Goal: Find specific page/section: Find specific page/section

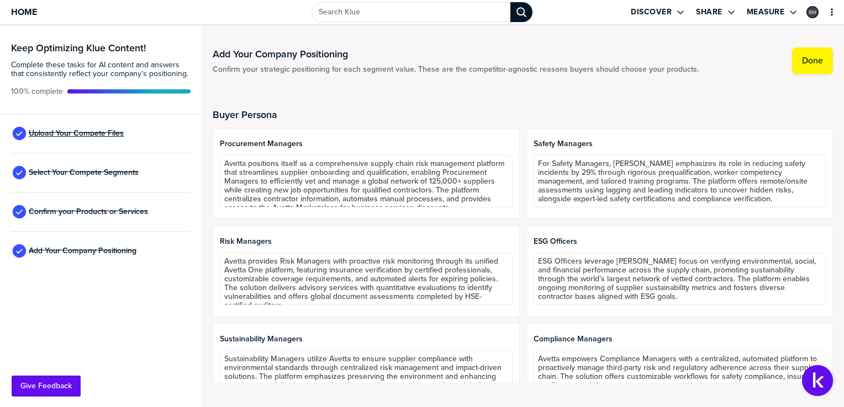
click at [41, 135] on span "Upload Your Compete Files" at bounding box center [76, 133] width 95 height 9
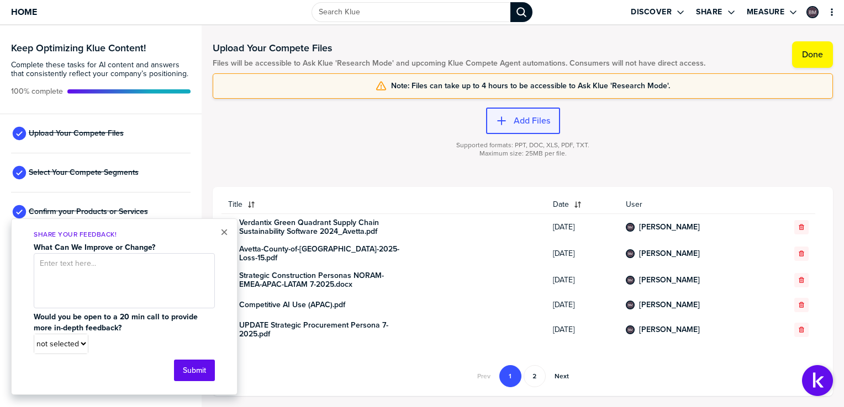
click at [506, 116] on icon "button" at bounding box center [501, 120] width 11 height 11
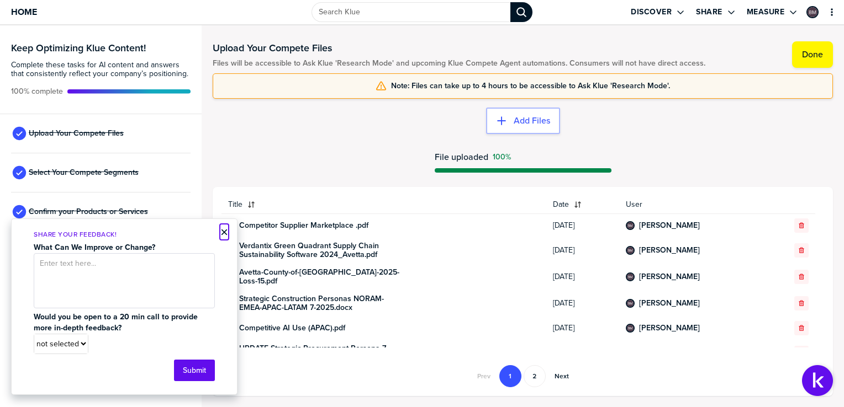
click at [225, 230] on button "×" at bounding box center [224, 232] width 8 height 13
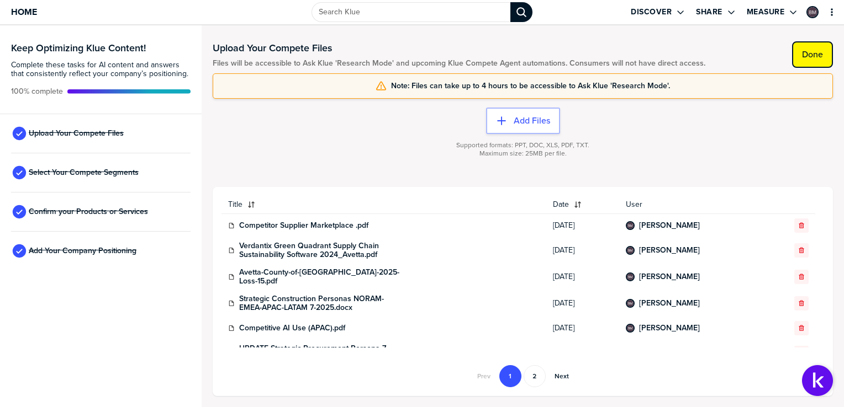
click at [822, 47] on button "Done" at bounding box center [812, 54] width 41 height 27
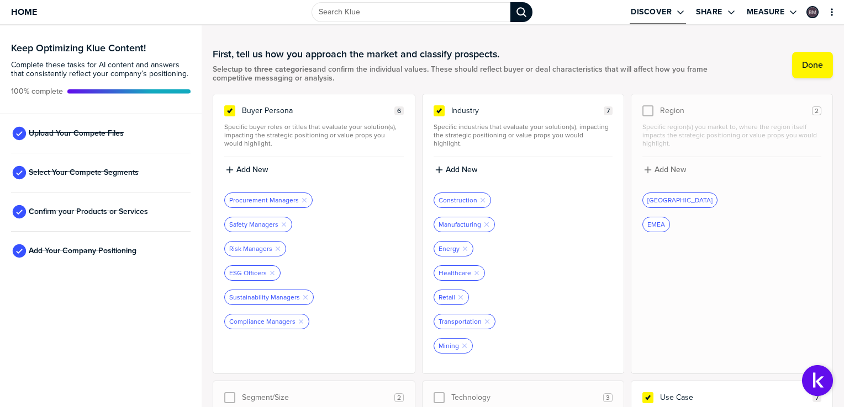
click at [651, 12] on label "Discover" at bounding box center [650, 12] width 41 height 10
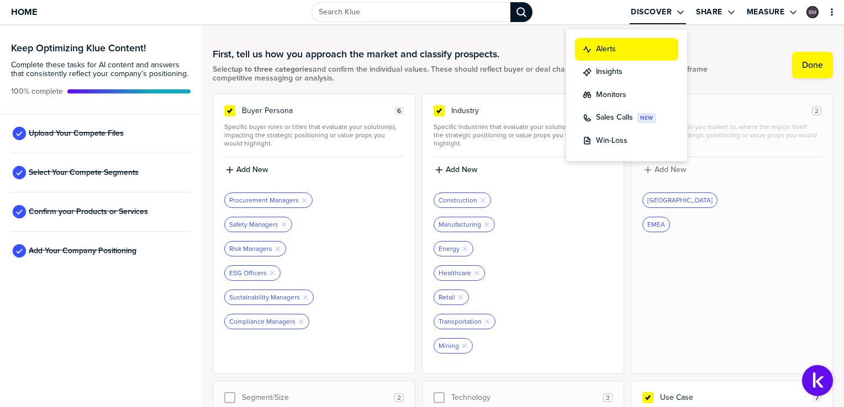
click at [616, 44] on div "Alerts" at bounding box center [625, 50] width 87 height 12
